Goal: Contribute content

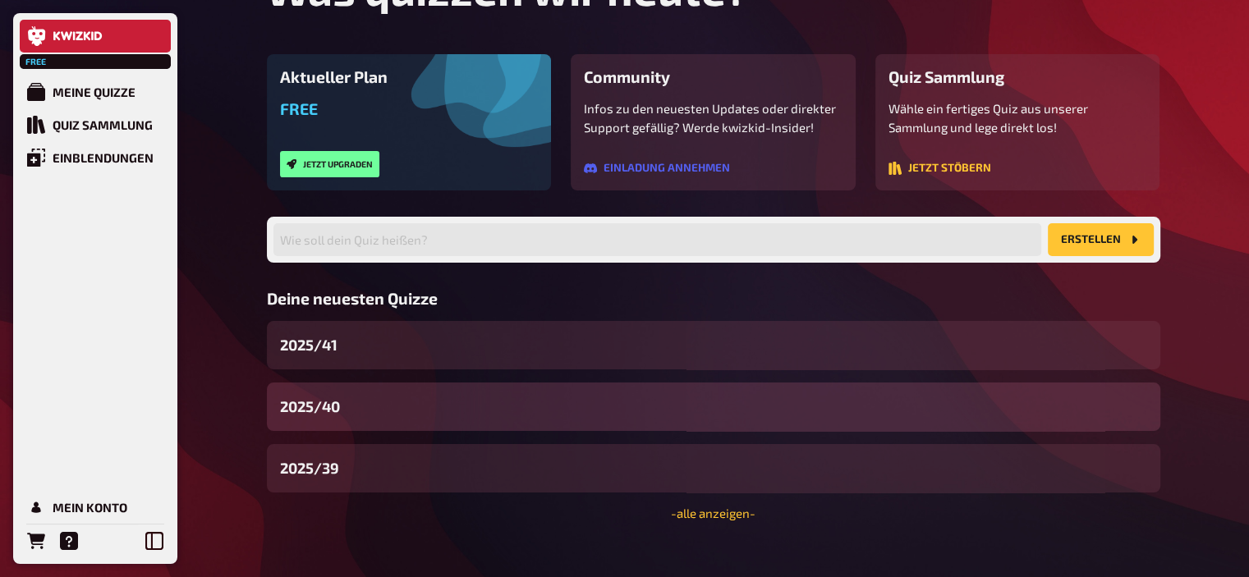
scroll to position [125, 0]
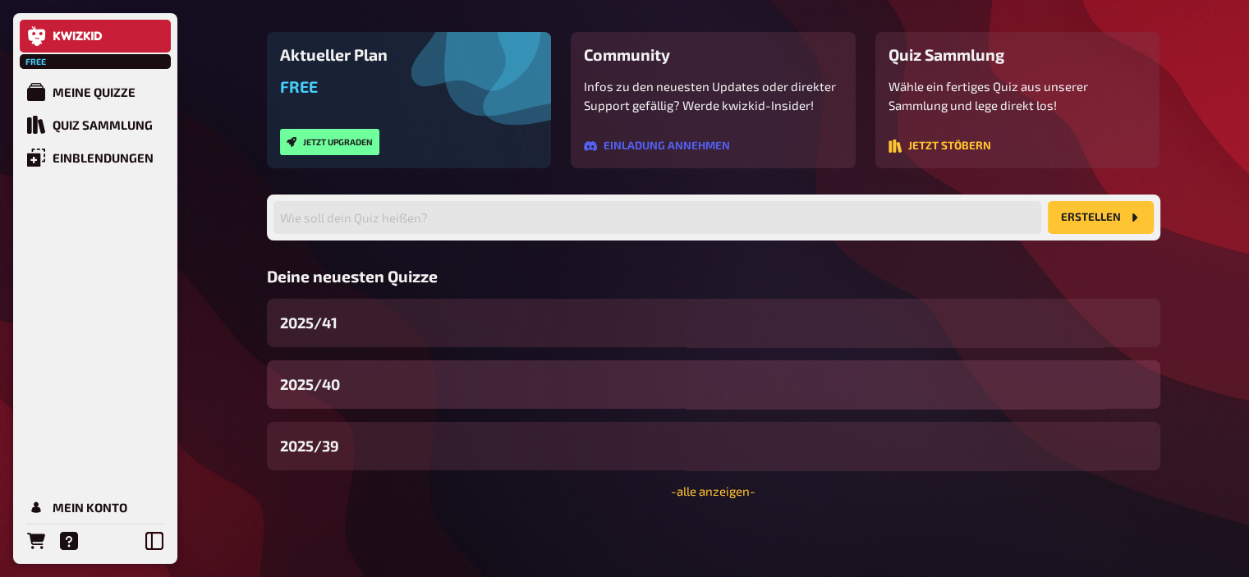
click at [384, 389] on div "2025/40" at bounding box center [713, 384] width 893 height 48
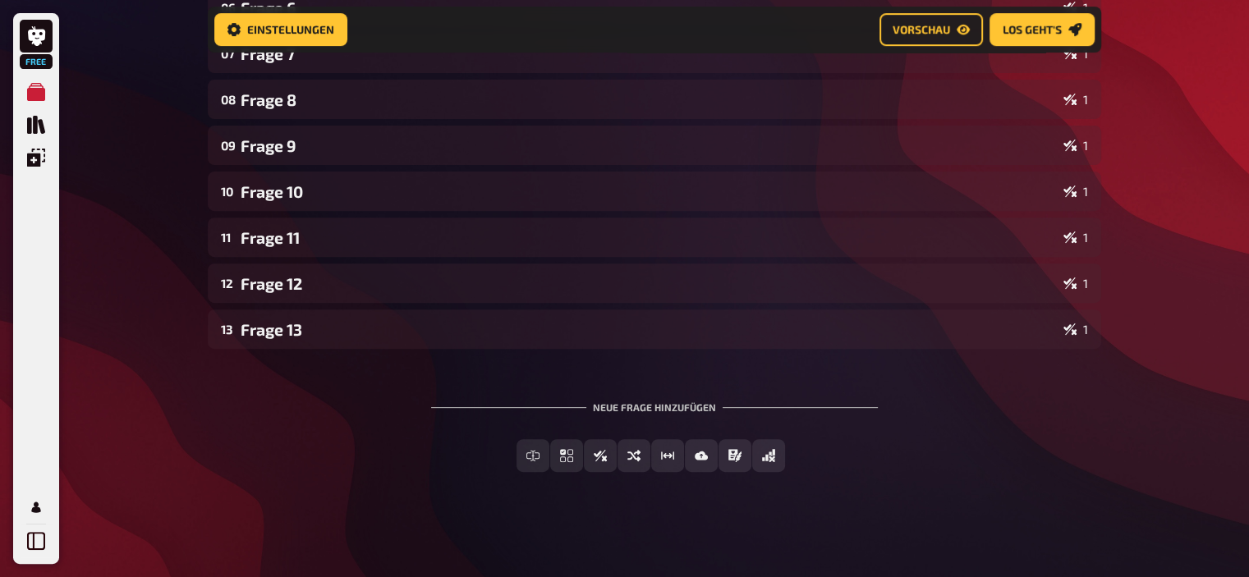
scroll to position [577, 0]
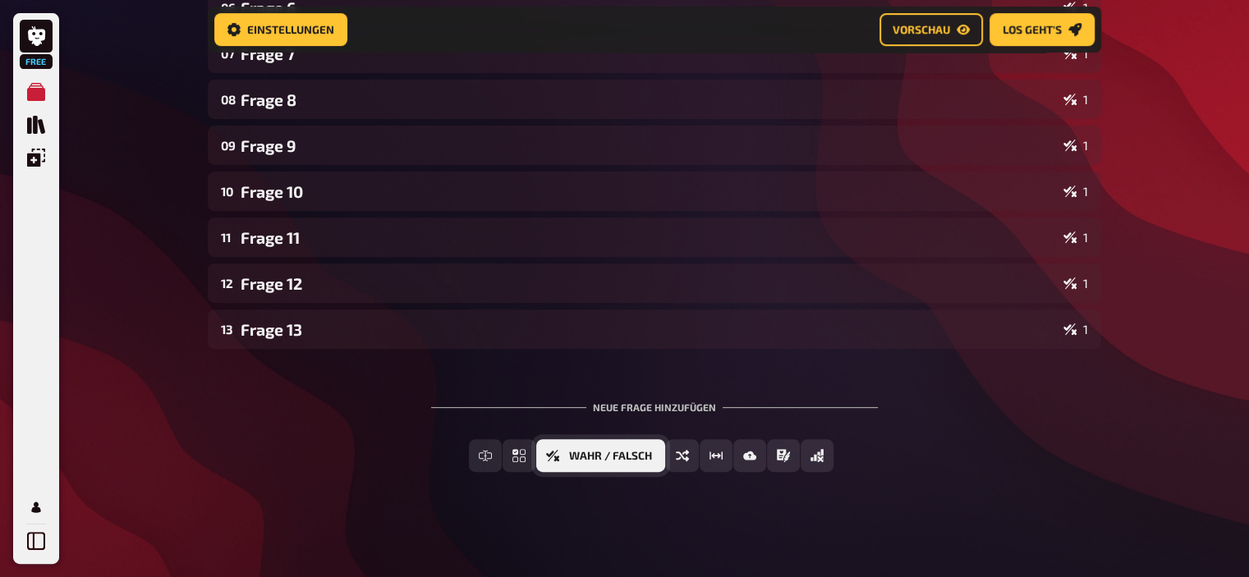
click at [653, 453] on button "Wahr / Falsch" at bounding box center [600, 455] width 129 height 33
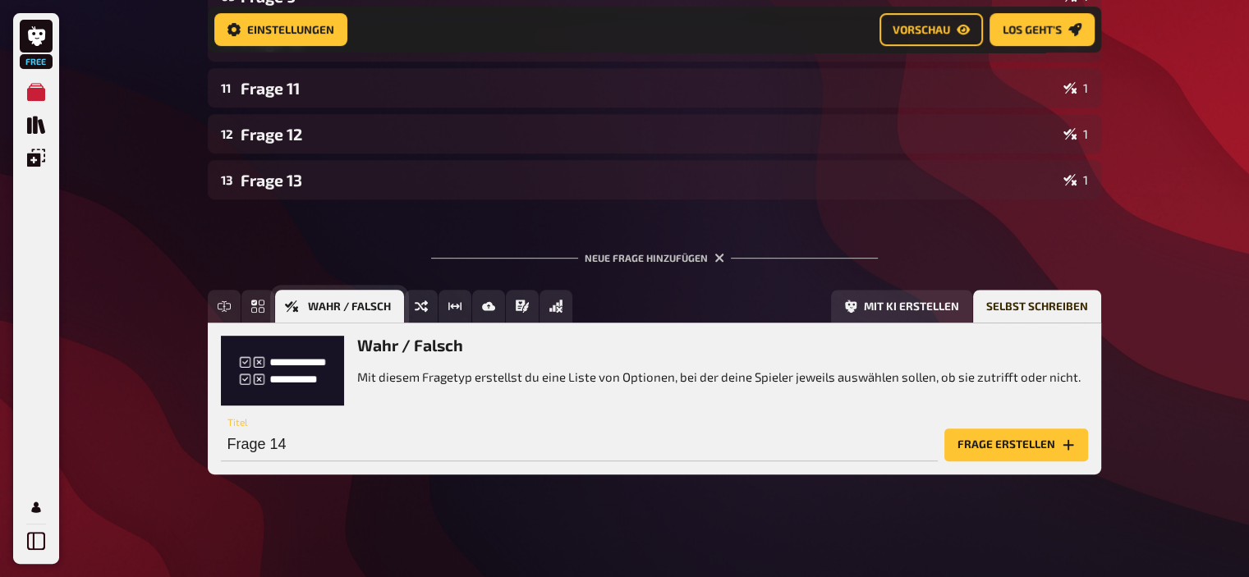
scroll to position [728, 0]
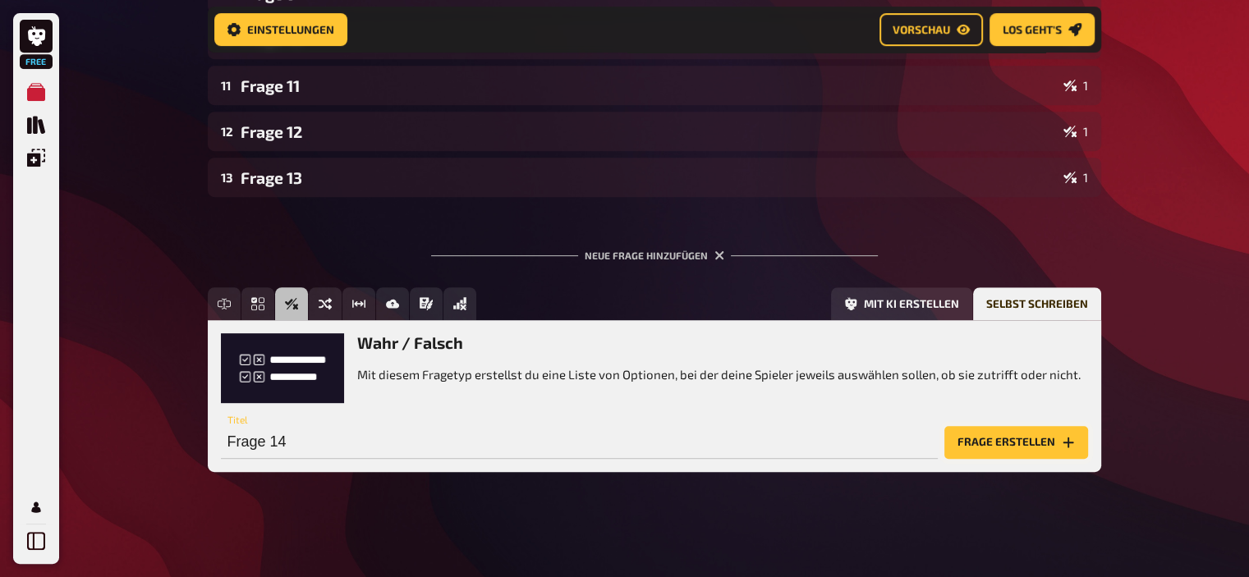
click at [961, 431] on button "Frage erstellen" at bounding box center [1016, 442] width 144 height 33
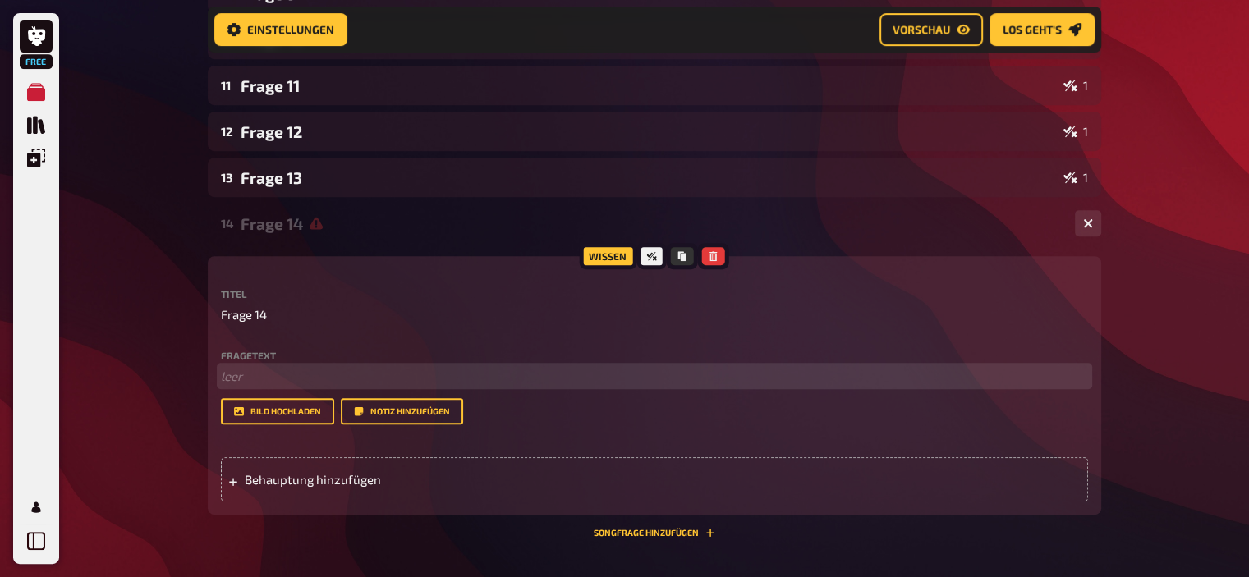
click at [319, 374] on p "﻿ leer" at bounding box center [654, 376] width 867 height 19
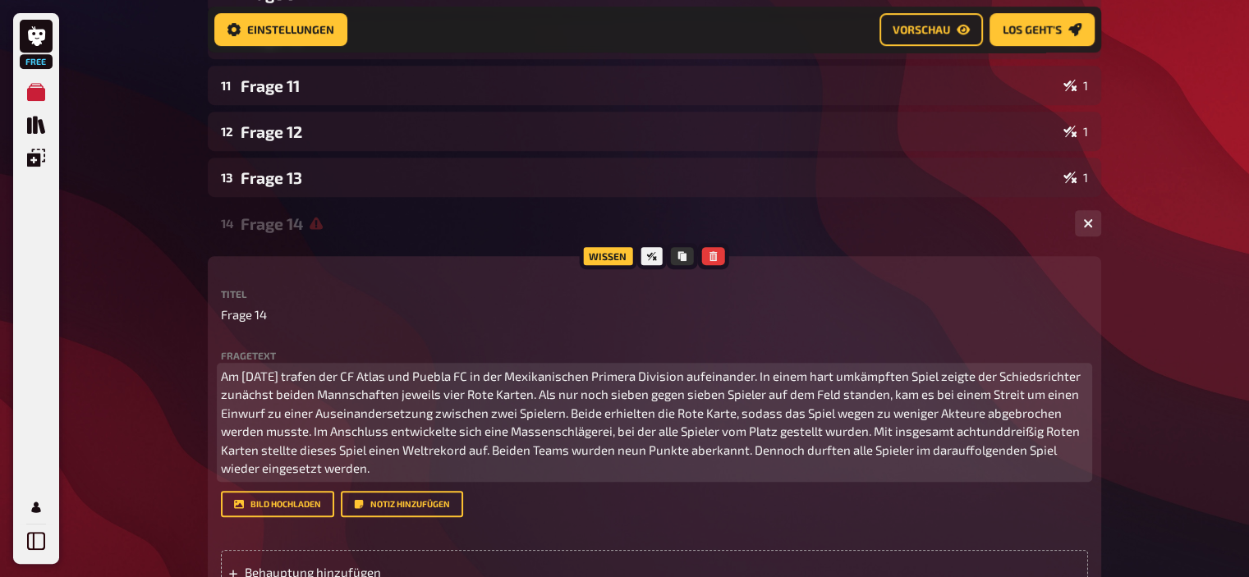
click at [291, 377] on p "Am [DATE] trafen der CF Atlas und Puebla FC in der Mexikanischen Primera Divisi…" at bounding box center [654, 422] width 867 height 111
click at [912, 451] on span "Am [DATE] trafen der CF Atlas und Puebla FC in der Mexikanischen Primera Divisi…" at bounding box center [652, 423] width 862 height 108
click at [838, 449] on span "Am [DATE] trafen der CF Atlas und Puebla FC in der Mexikanischen Primera Divisi…" at bounding box center [652, 423] width 862 height 108
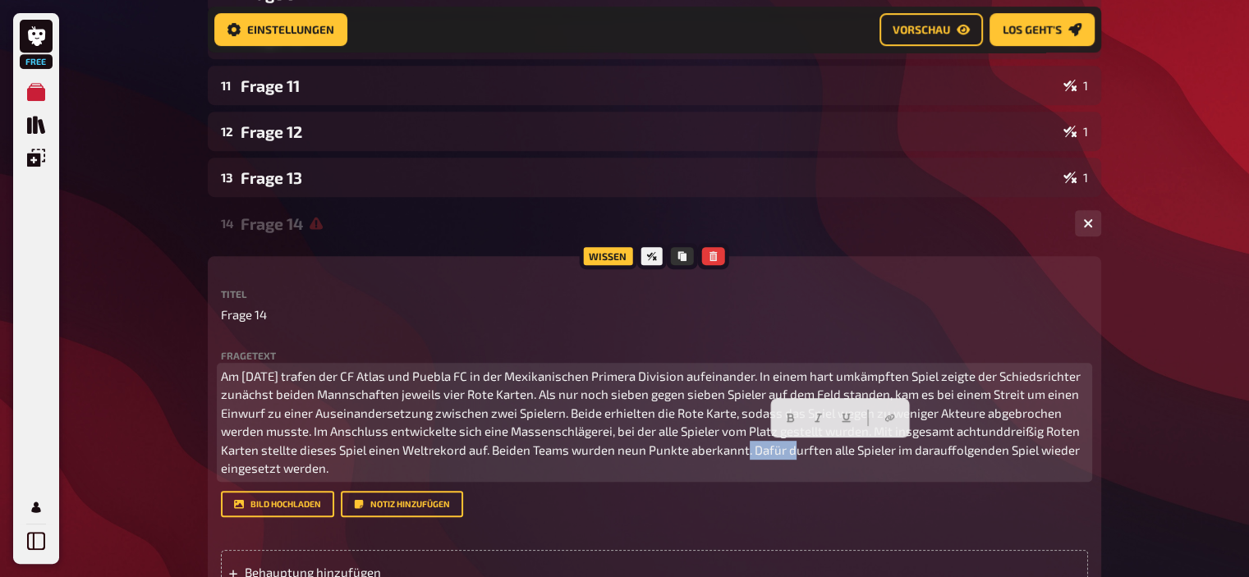
click at [838, 449] on span "Am [DATE] trafen der CF Atlas und Puebla FC in der Mexikanischen Primera Divisi…" at bounding box center [652, 423] width 862 height 108
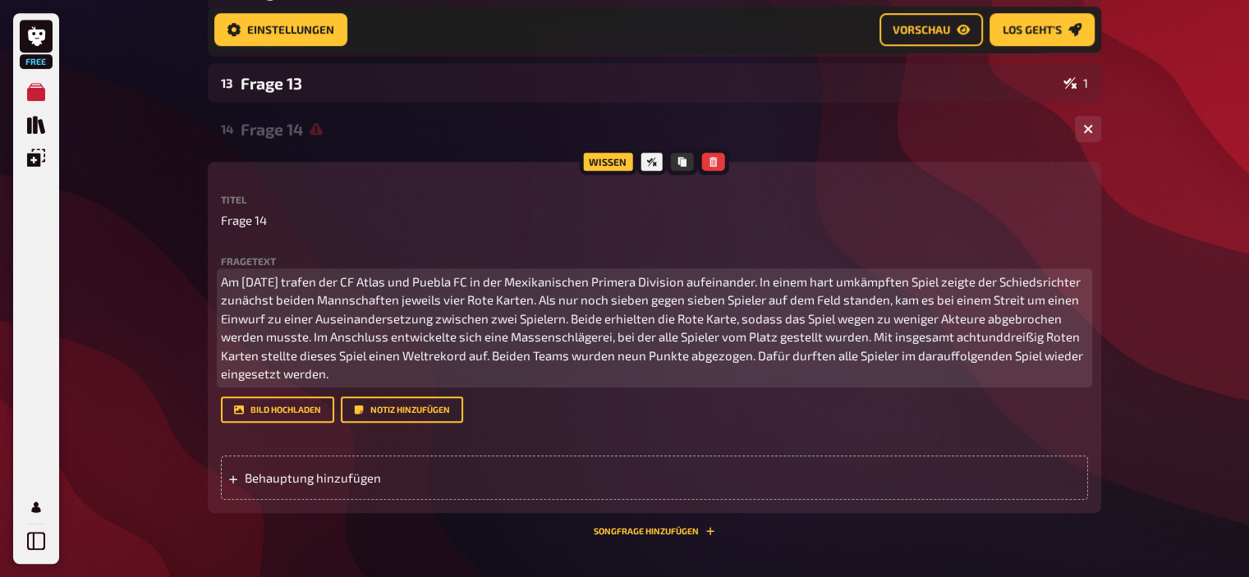
scroll to position [832, 0]
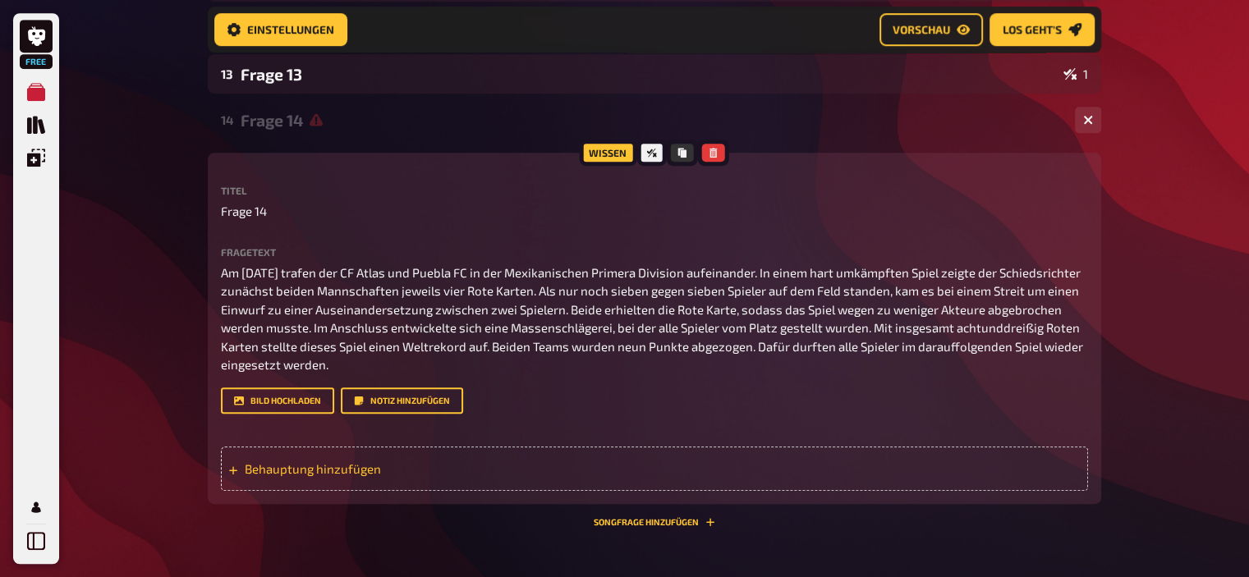
click at [371, 467] on span "Behauptung hinzufügen" at bounding box center [372, 468] width 255 height 15
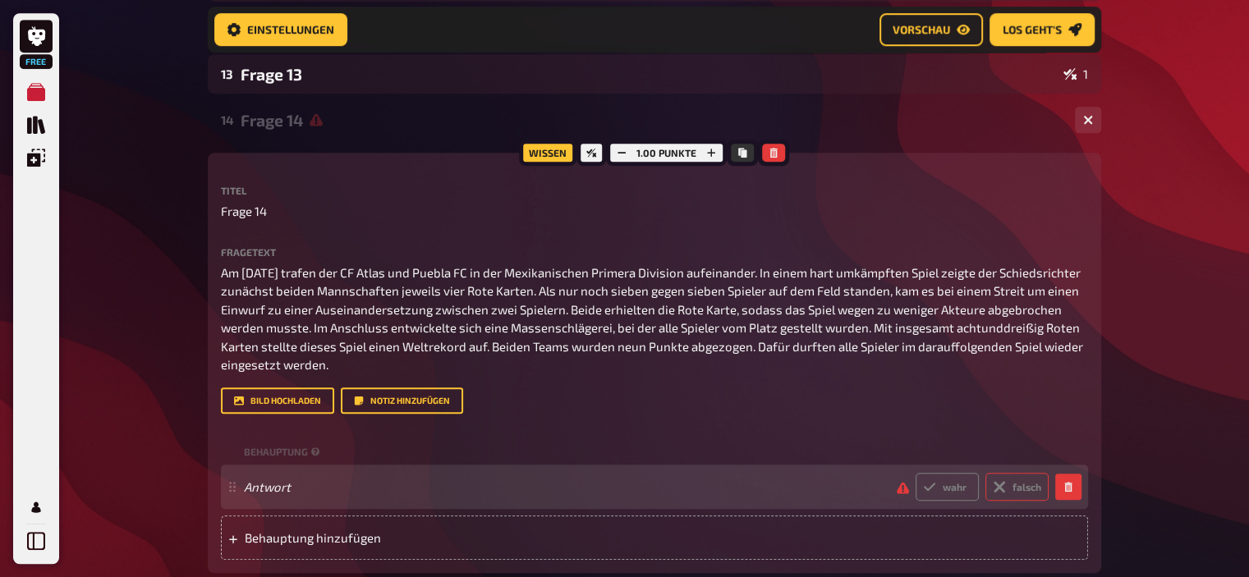
click at [1028, 489] on label "falsch" at bounding box center [1016, 487] width 63 height 28
click at [915, 473] on input "falsch" at bounding box center [915, 472] width 1 height 1
radio input "true"
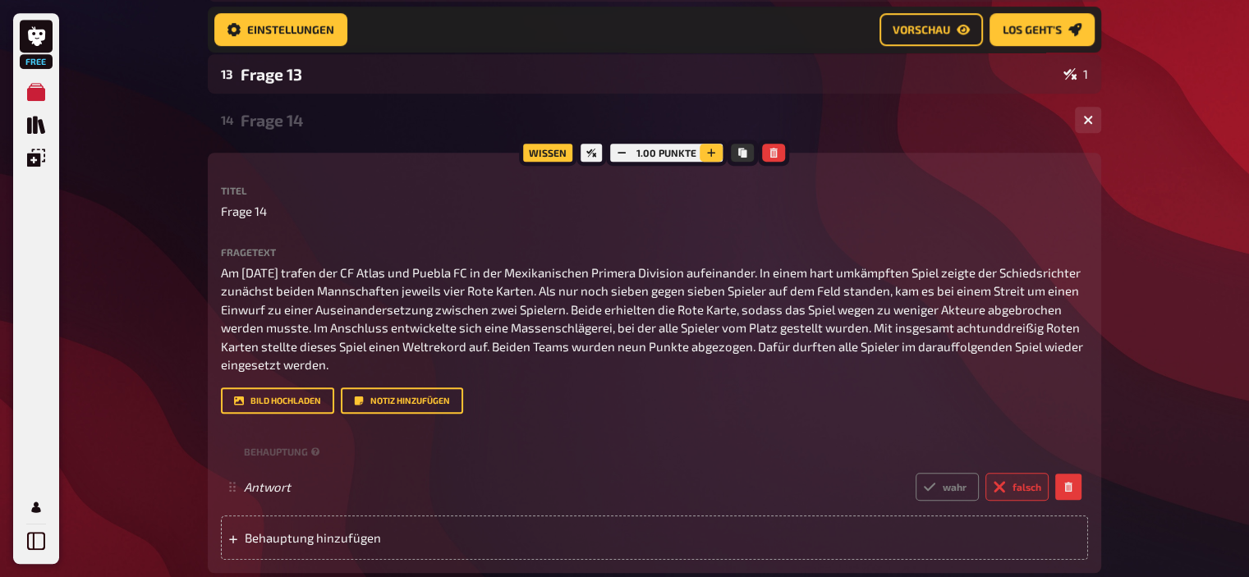
click at [709, 152] on icon "button" at bounding box center [711, 153] width 10 height 10
click at [709, 152] on icon "button" at bounding box center [712, 153] width 10 height 10
click at [309, 117] on div "Frage 14" at bounding box center [651, 120] width 821 height 19
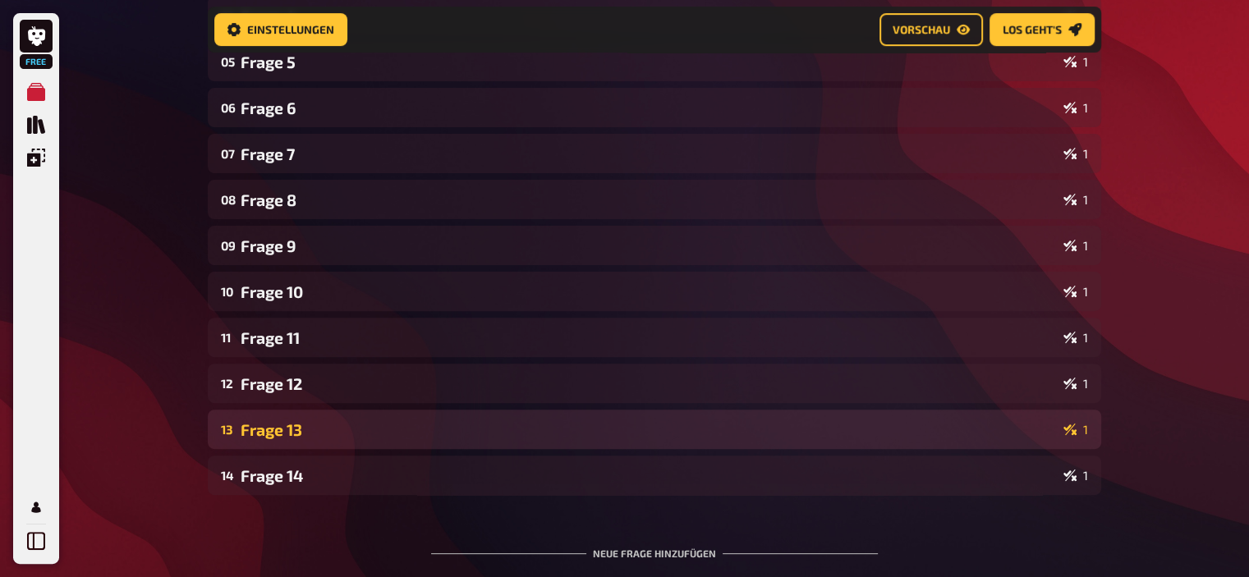
scroll to position [476, 0]
click at [293, 427] on div "Frage 13" at bounding box center [649, 429] width 816 height 19
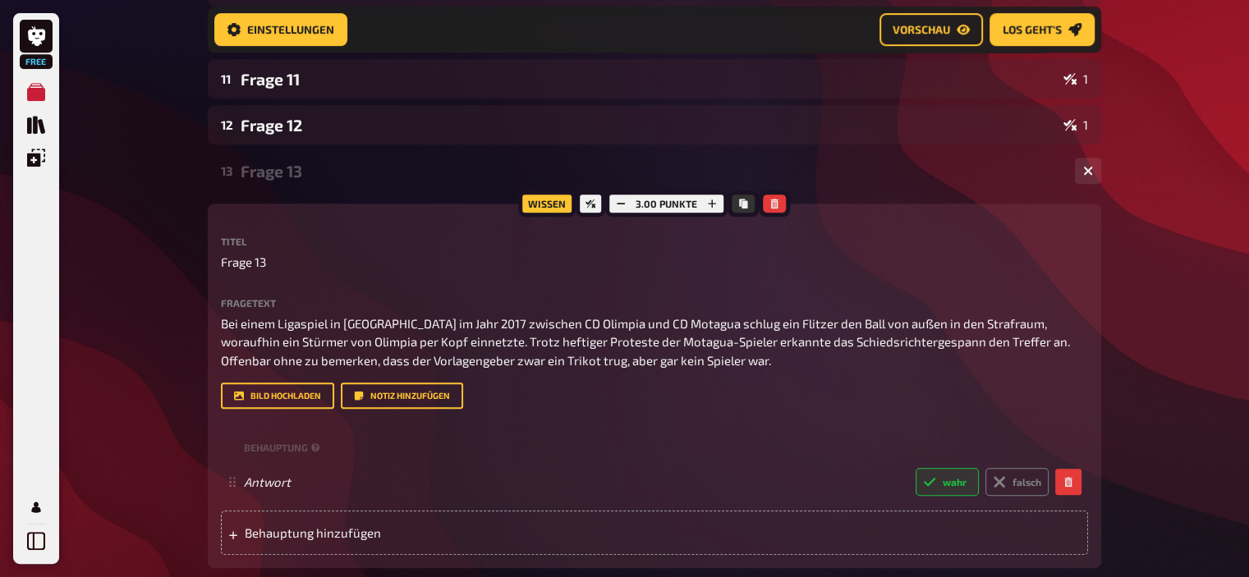
scroll to position [736, 0]
click at [264, 172] on div "Frage 13" at bounding box center [651, 170] width 821 height 19
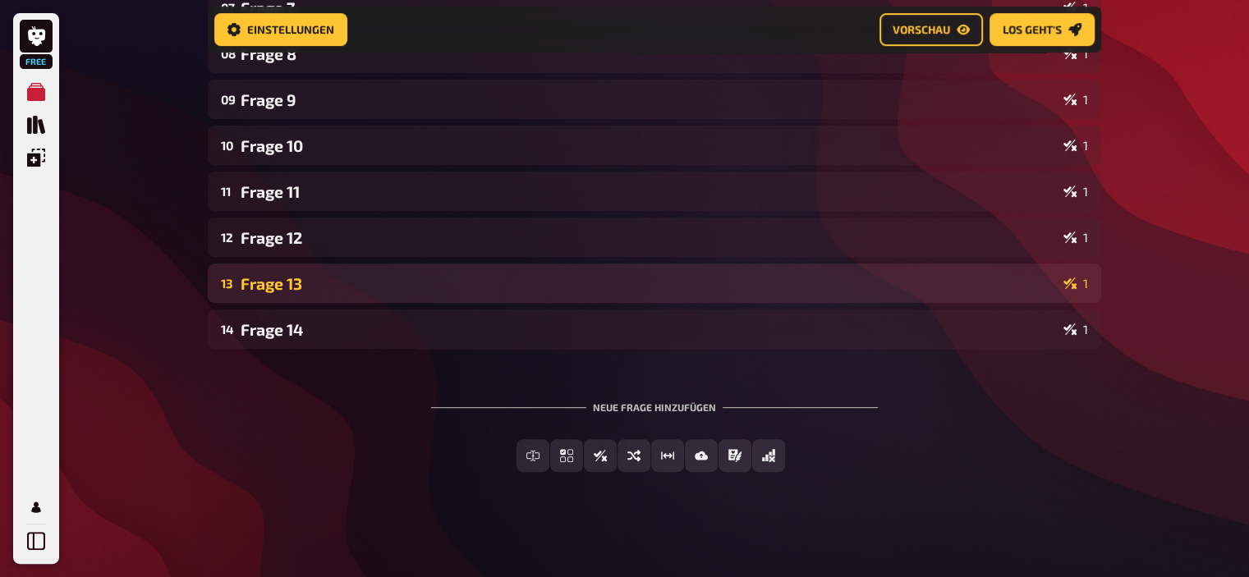
scroll to position [623, 0]
